Goal: Transaction & Acquisition: Register for event/course

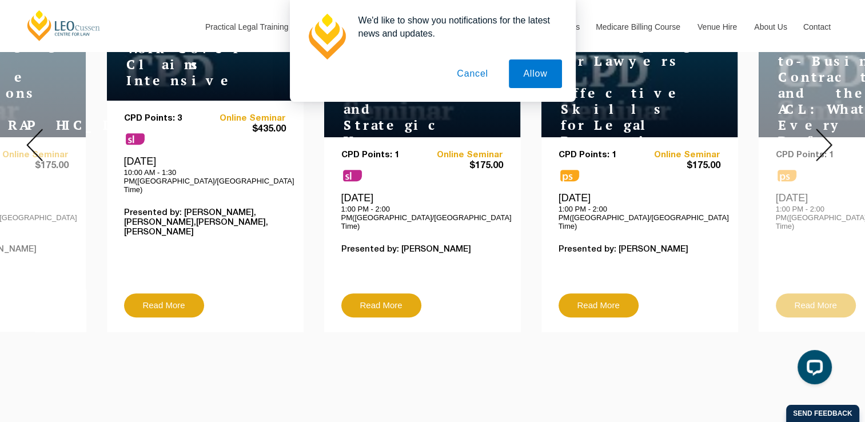
click at [465, 75] on button "Cancel" at bounding box center [473, 73] width 60 height 29
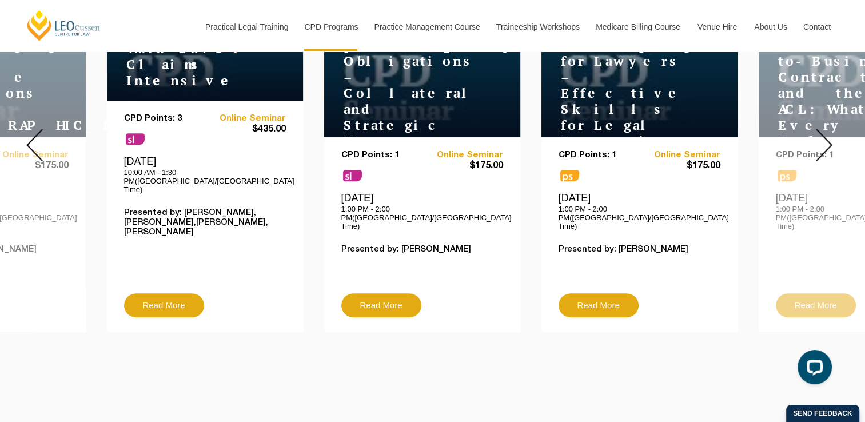
click at [33, 140] on img at bounding box center [34, 145] width 17 height 33
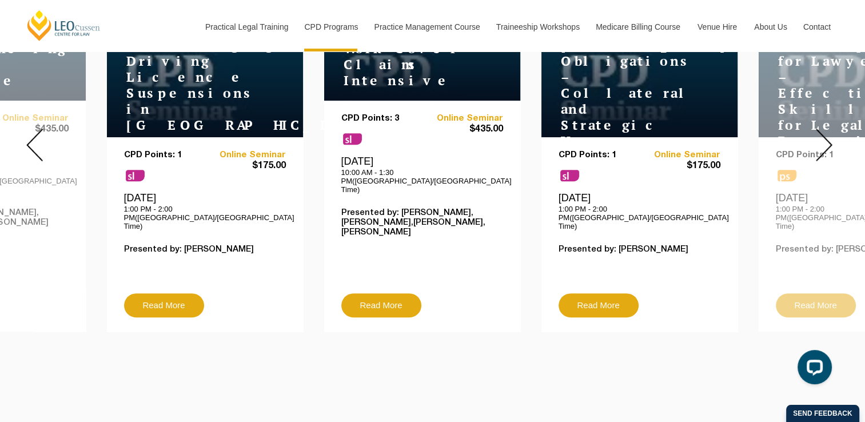
click at [33, 140] on img at bounding box center [34, 145] width 17 height 33
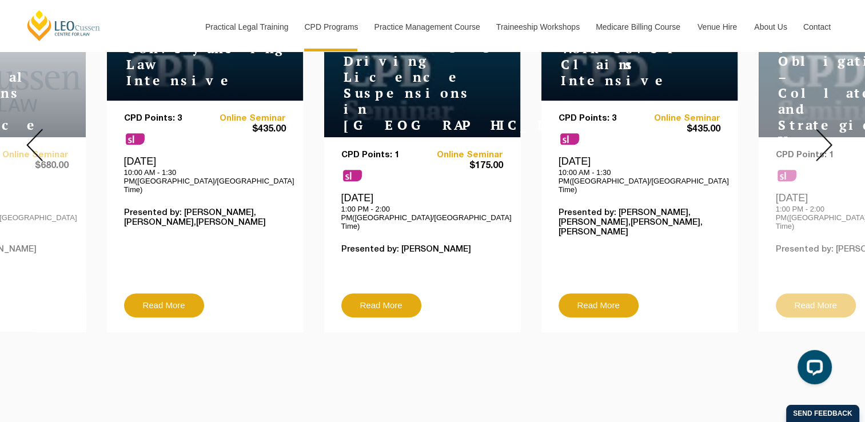
click at [33, 140] on img at bounding box center [34, 145] width 17 height 33
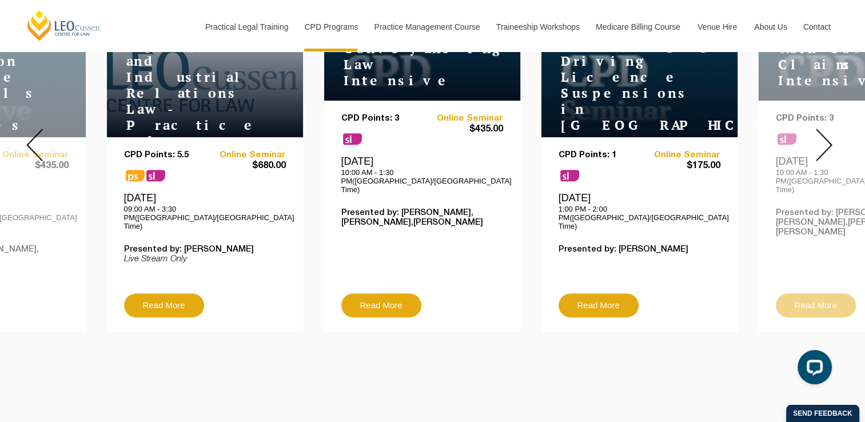
click at [33, 140] on img at bounding box center [34, 145] width 17 height 33
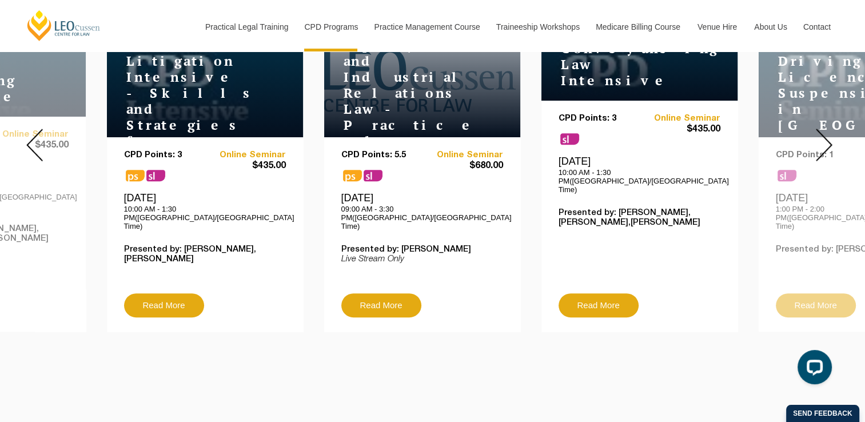
click at [33, 140] on img at bounding box center [34, 145] width 17 height 33
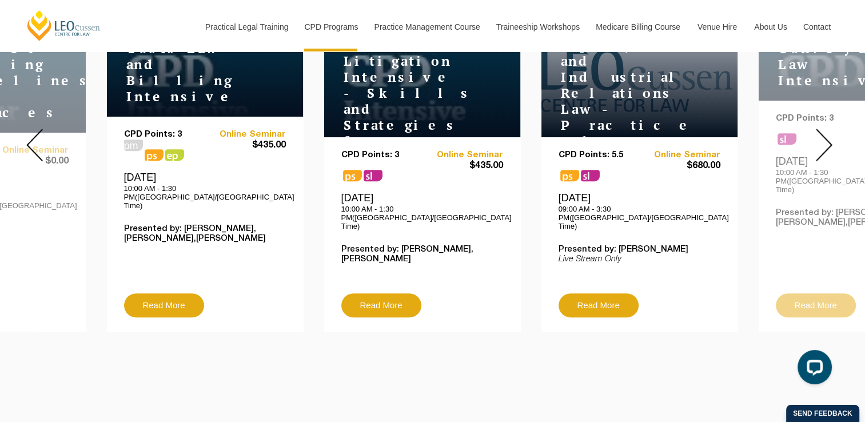
click at [33, 140] on img at bounding box center [34, 145] width 17 height 33
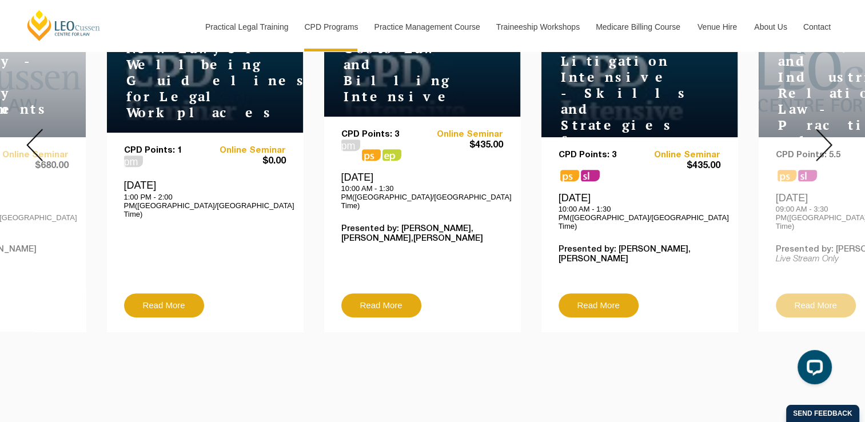
click at [33, 140] on img at bounding box center [34, 145] width 17 height 33
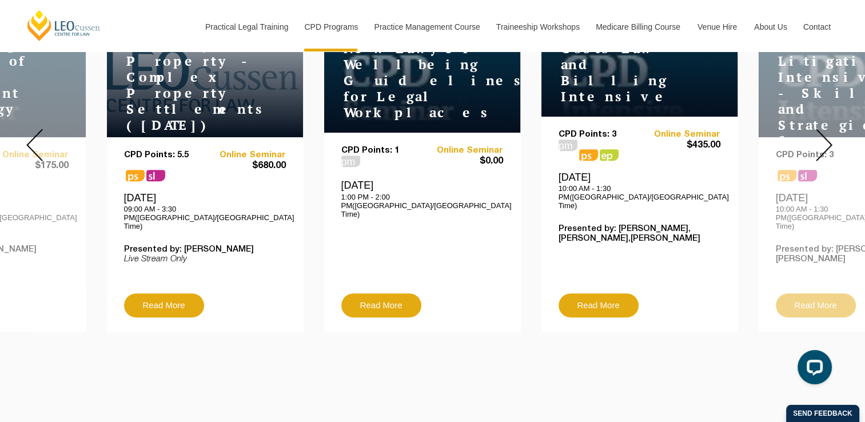
click at [33, 140] on img at bounding box center [34, 145] width 17 height 33
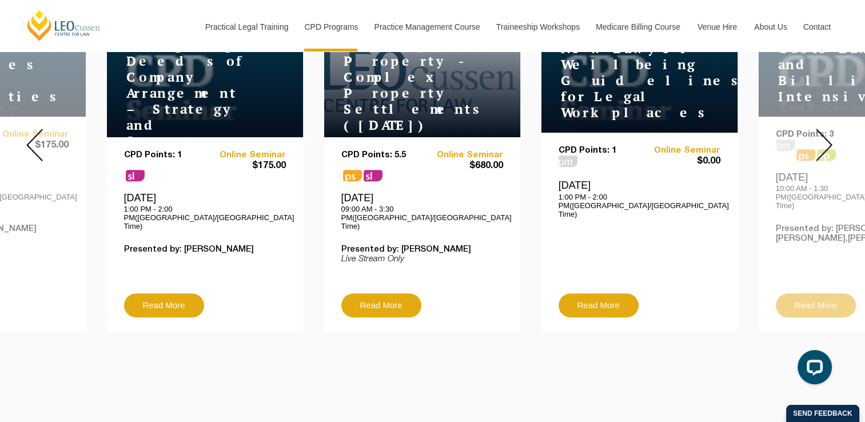
click at [32, 138] on img at bounding box center [34, 145] width 17 height 33
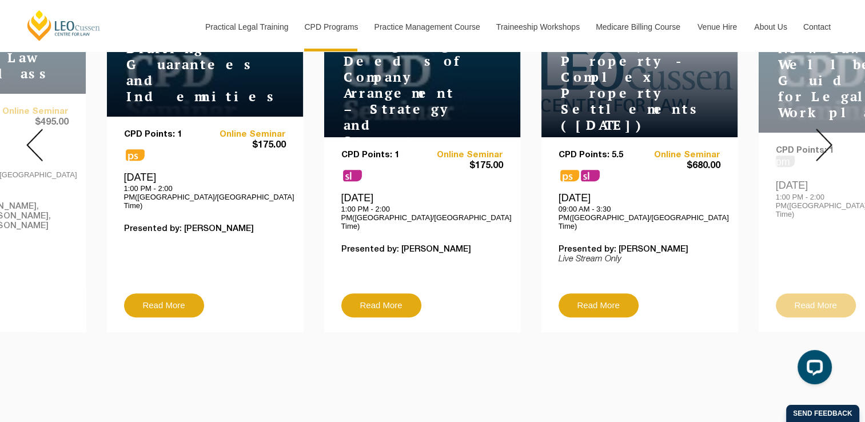
click at [32, 141] on img at bounding box center [34, 145] width 17 height 33
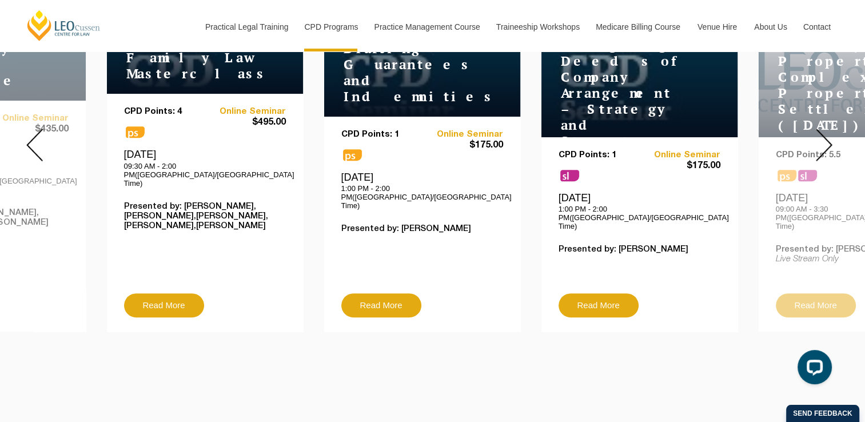
click at [31, 138] on img at bounding box center [34, 145] width 17 height 33
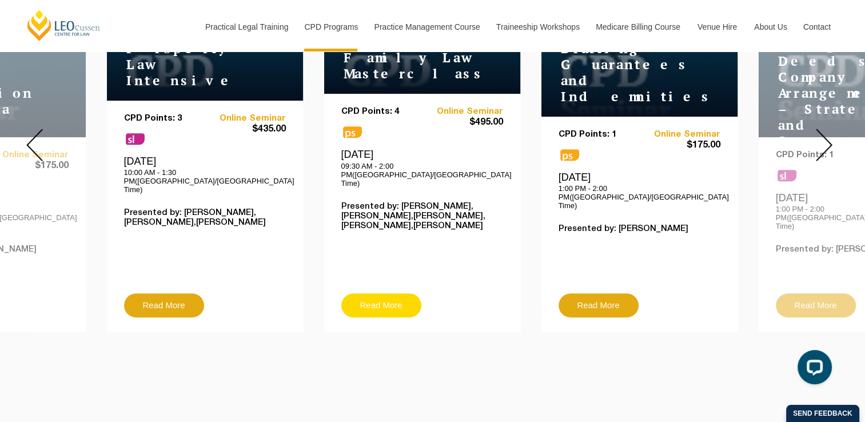
click at [377, 293] on link "Read More" at bounding box center [381, 305] width 80 height 24
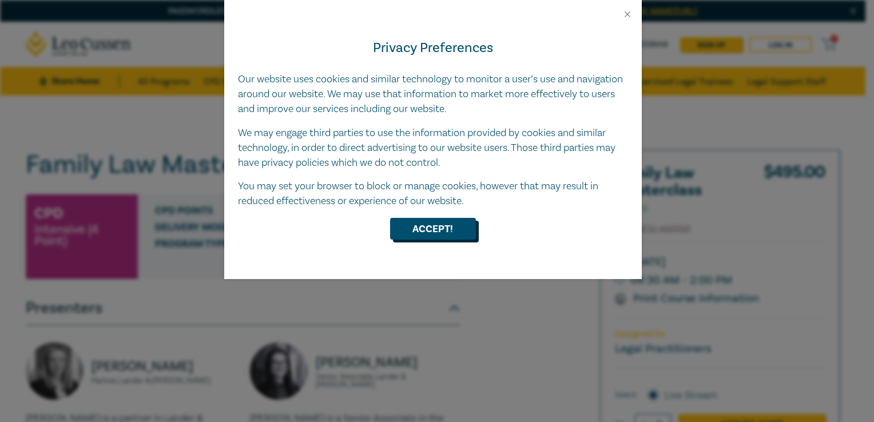
click at [428, 231] on button "Accept!" at bounding box center [433, 229] width 86 height 22
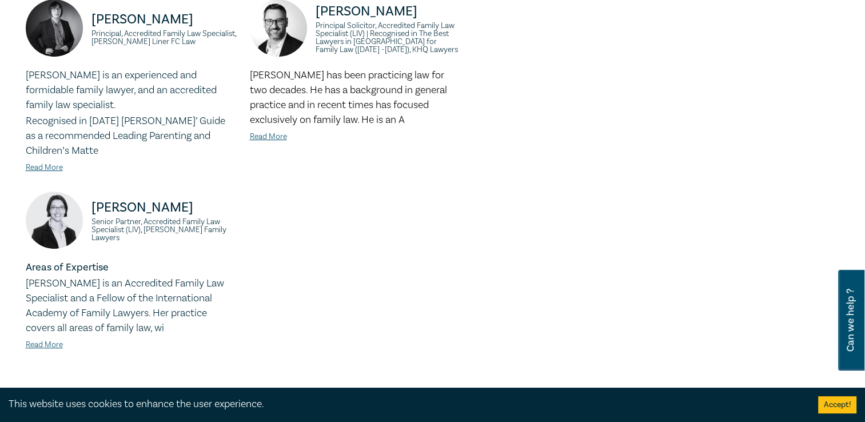
scroll to position [396, 0]
